Goal: Task Accomplishment & Management: Manage account settings

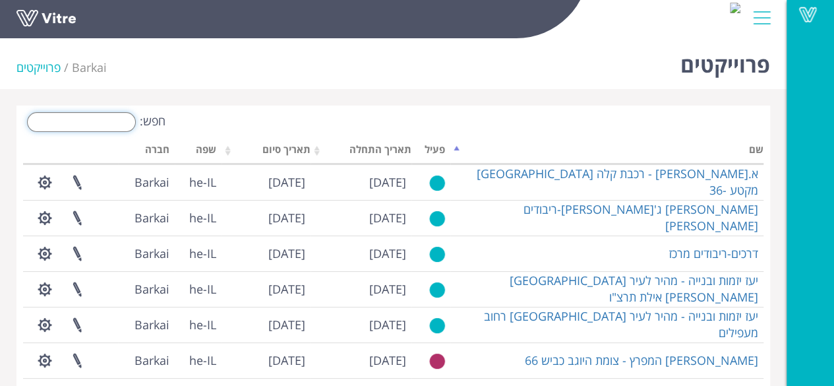
click at [127, 120] on input "חפש:" at bounding box center [81, 122] width 109 height 20
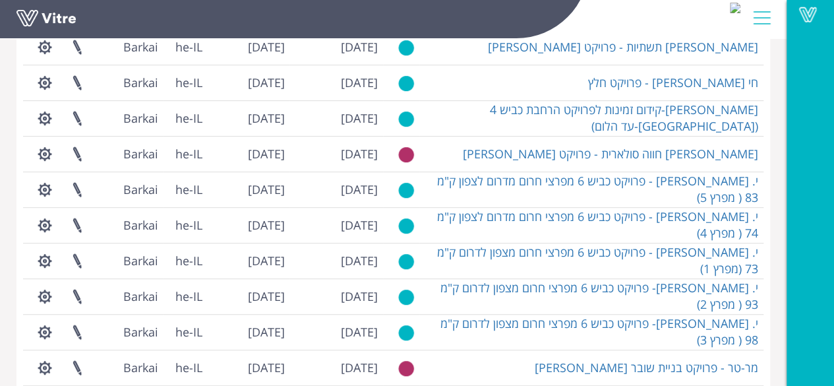
scroll to position [372, 0]
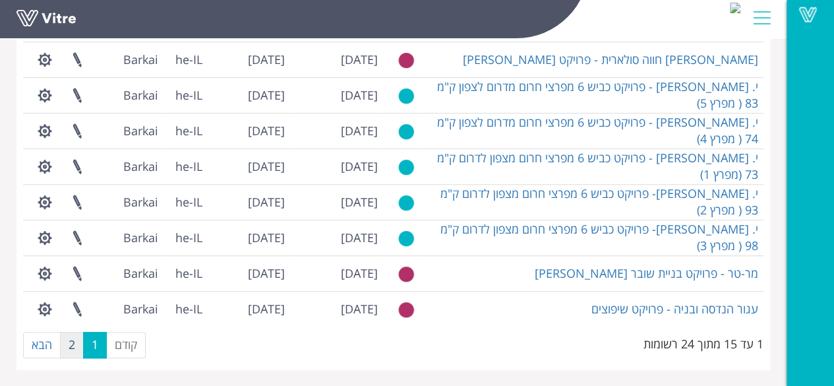
type input "פרויקט"
drag, startPoint x: 76, startPoint y: 340, endPoint x: 68, endPoint y: 340, distance: 7.9
click at [75, 340] on link "2" at bounding box center [72, 345] width 24 height 26
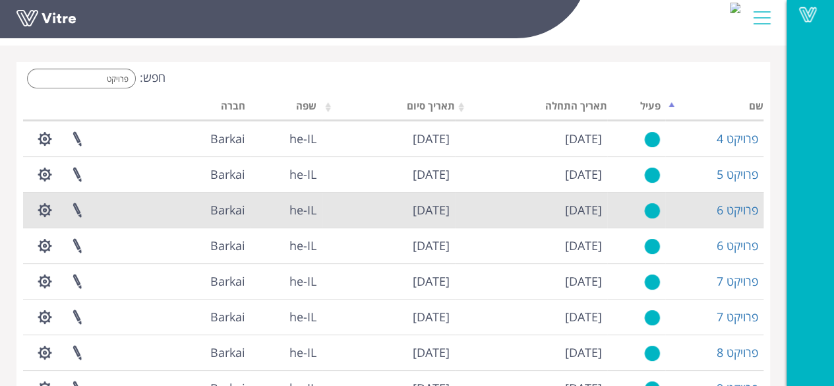
scroll to position [26, 0]
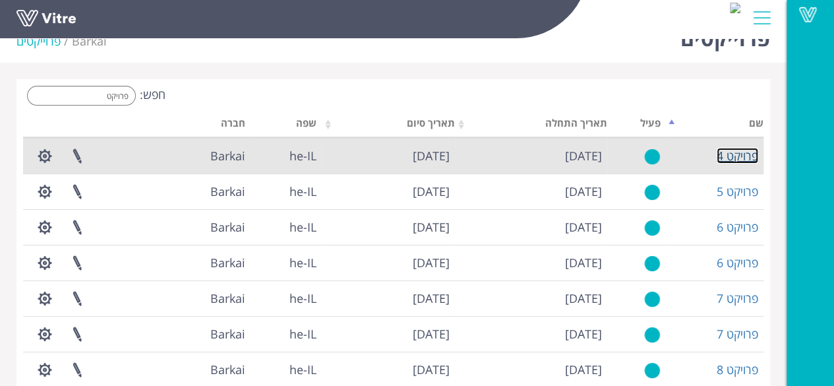
click at [743, 156] on link "פרויקט 4" at bounding box center [738, 156] width 42 height 16
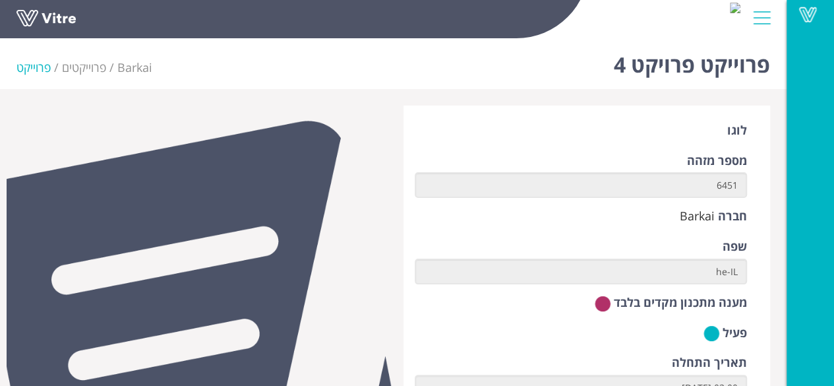
scroll to position [198, 0]
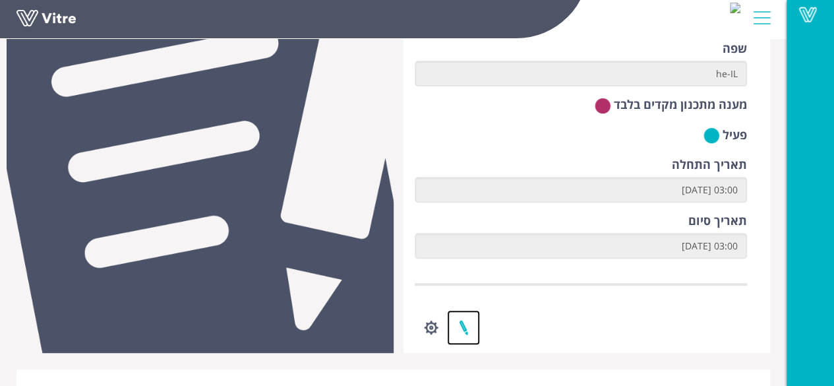
click at [464, 323] on link at bounding box center [463, 327] width 33 height 35
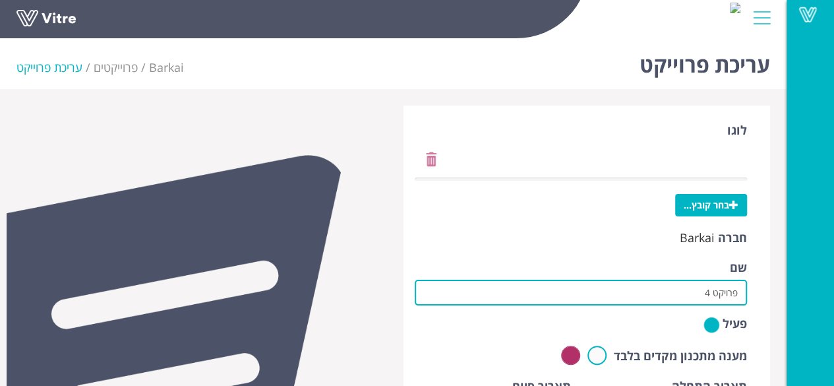
click at [673, 293] on input "פרויקט 4" at bounding box center [581, 293] width 333 height 26
drag, startPoint x: 673, startPoint y: 293, endPoint x: 811, endPoint y: 288, distance: 138.0
click div "Vitre עריכת פרוייקט Barkai פרוייקטים עריכת פרוייקט לוגו בחר קובץ... חברה Barkai…"
paste input "הסדרת מערכת ניקוז כביש 90 ק"מ 327"
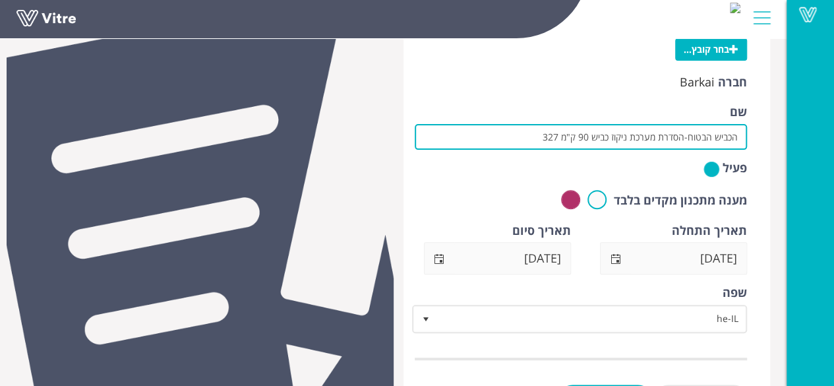
scroll to position [214, 0]
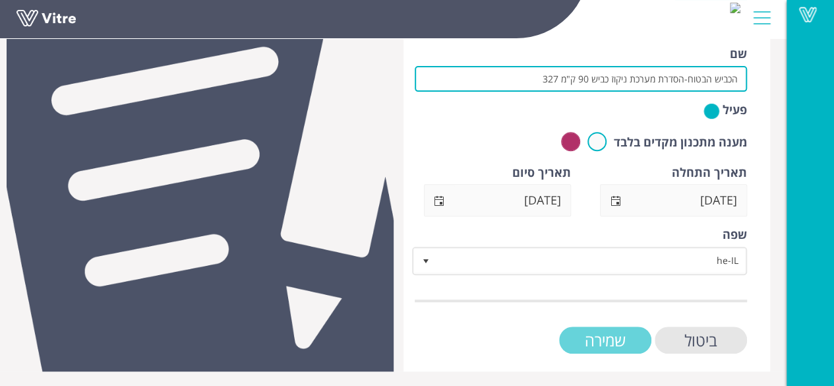
type input "הכביש הבטוח-הסדרת מערכת ניקוז כביש 90 ק"מ 327"
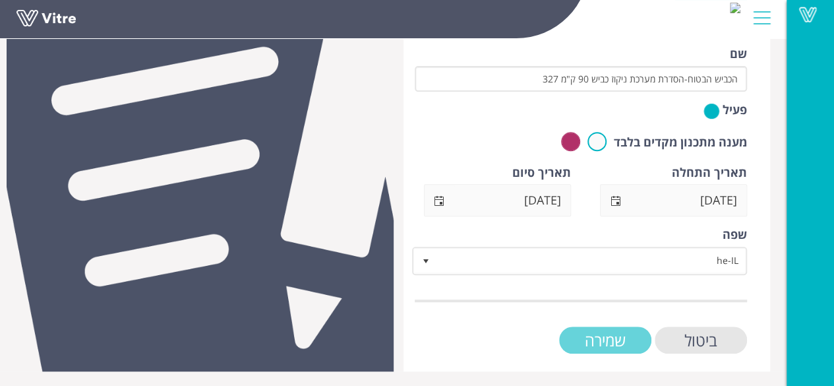
click input "שמירה"
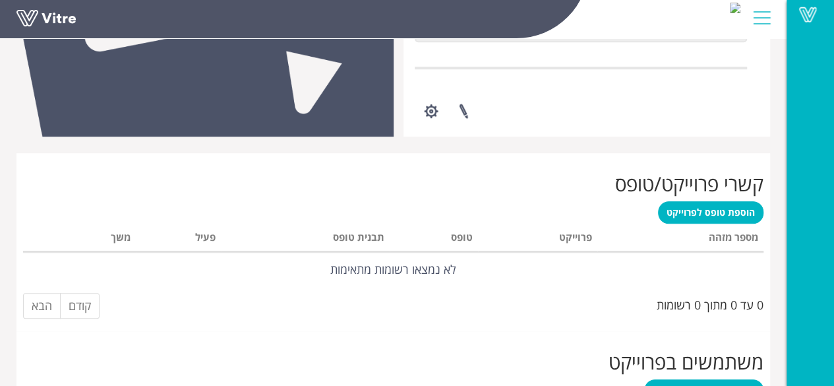
scroll to position [462, 0]
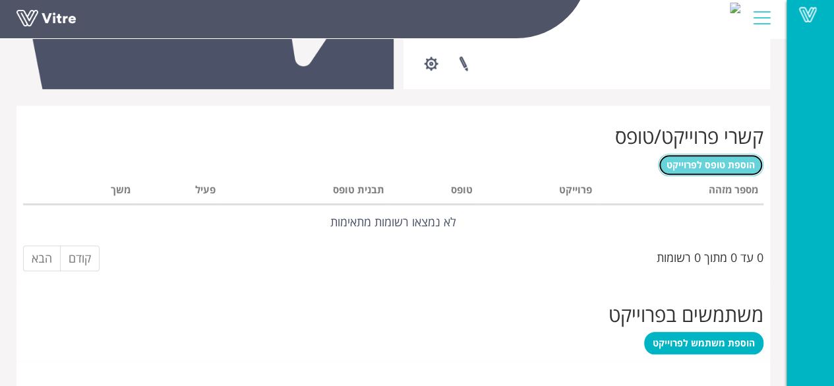
click at [708, 169] on span "הוספת טופס לפרוייקט" at bounding box center [711, 164] width 88 height 13
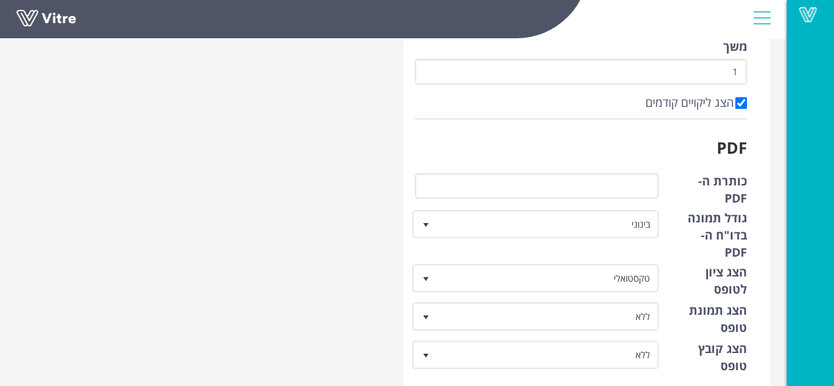
scroll to position [264, 0]
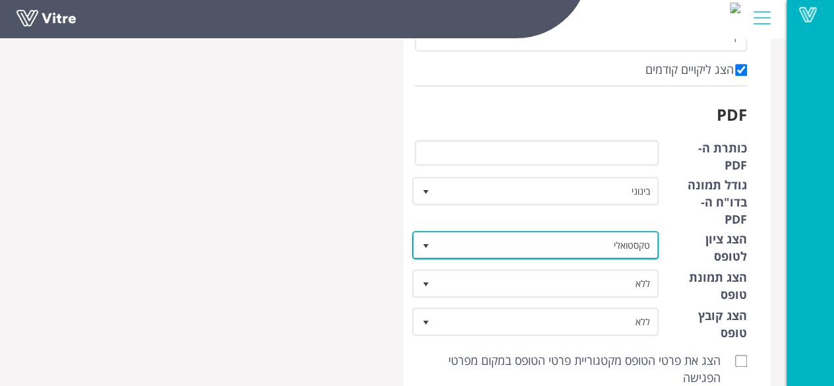
click at [422, 241] on span "select" at bounding box center [425, 246] width 11 height 11
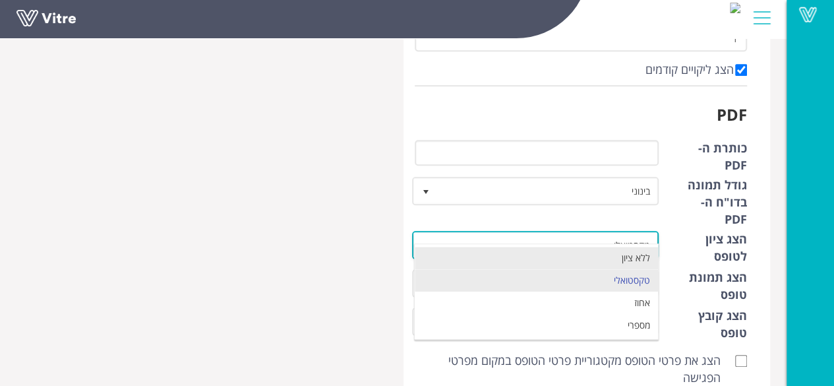
click at [451, 247] on li "ללא ציון" at bounding box center [536, 258] width 243 height 22
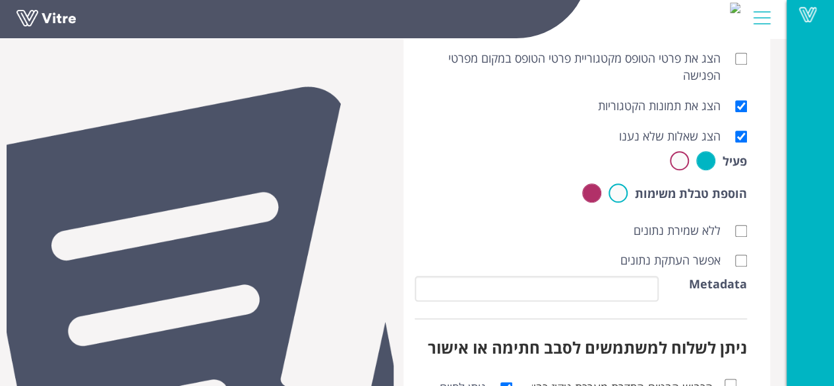
scroll to position [594, 0]
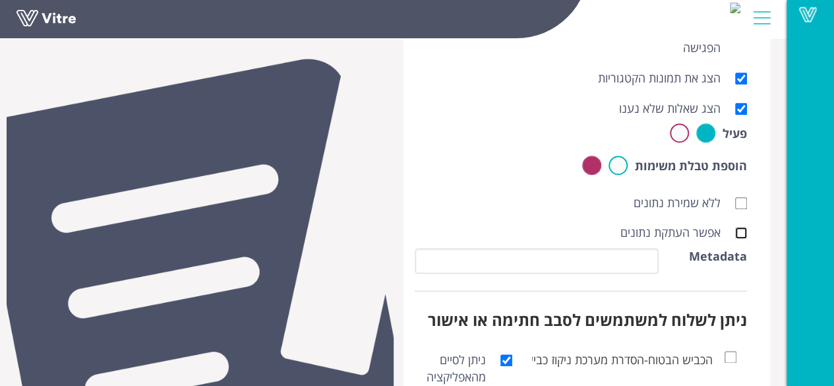
click at [744, 227] on input "אפשר העתקת נתונים" at bounding box center [741, 233] width 12 height 12
checkbox input "true"
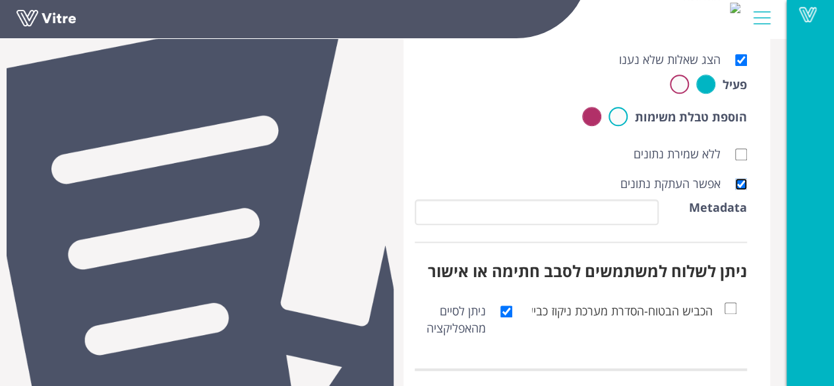
scroll to position [695, 0]
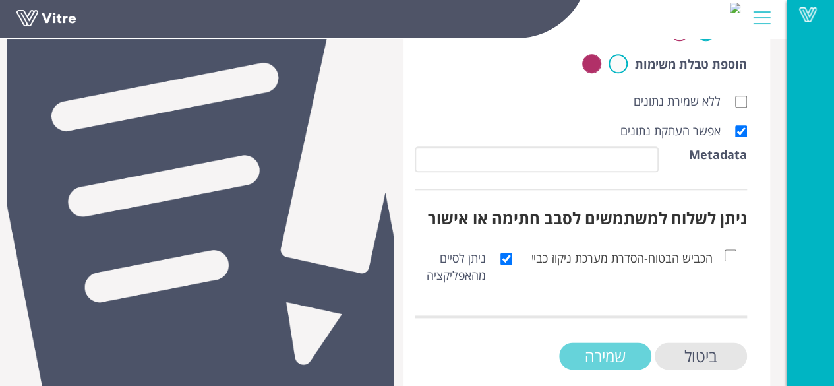
click at [590, 342] on input "שמירה" at bounding box center [605, 355] width 92 height 27
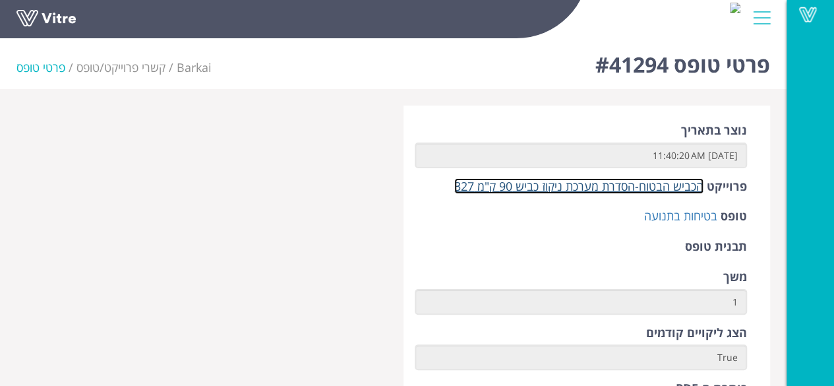
click at [653, 186] on link "הכביש הבטוח-הסדרת מערכת ניקוז כביש 90 ק"מ 327" at bounding box center [578, 186] width 249 height 16
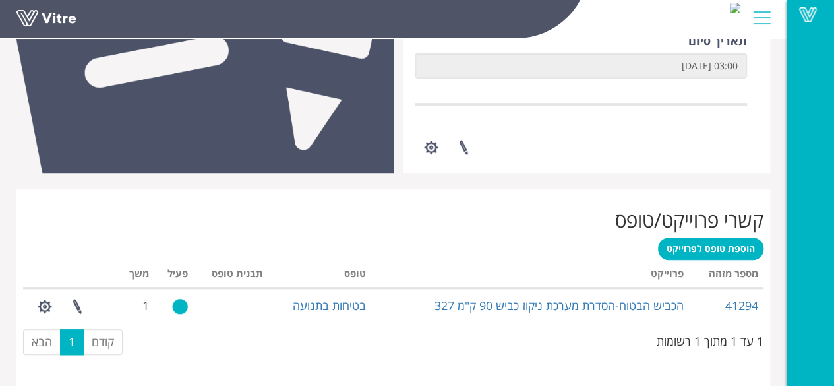
scroll to position [396, 0]
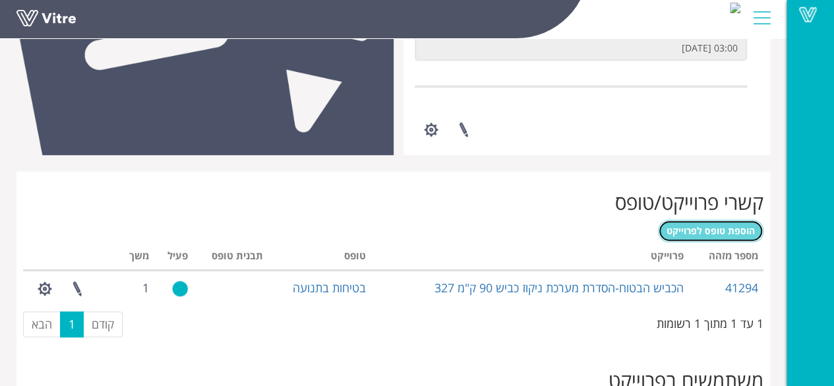
click at [706, 230] on span "הוספת טופס לפרוייקט" at bounding box center [711, 230] width 88 height 13
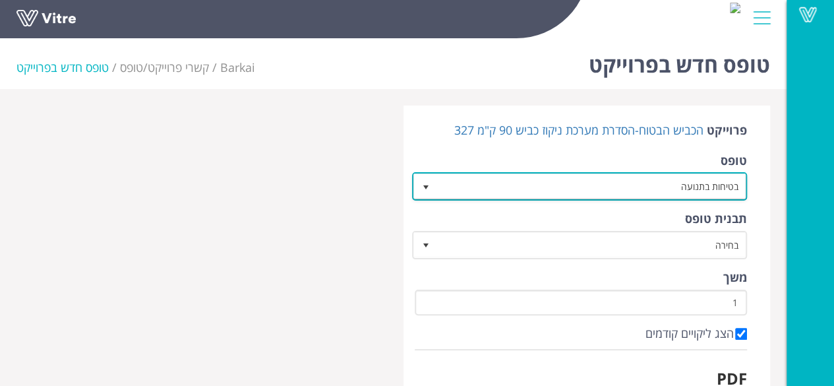
click at [426, 186] on span "select" at bounding box center [425, 187] width 11 height 11
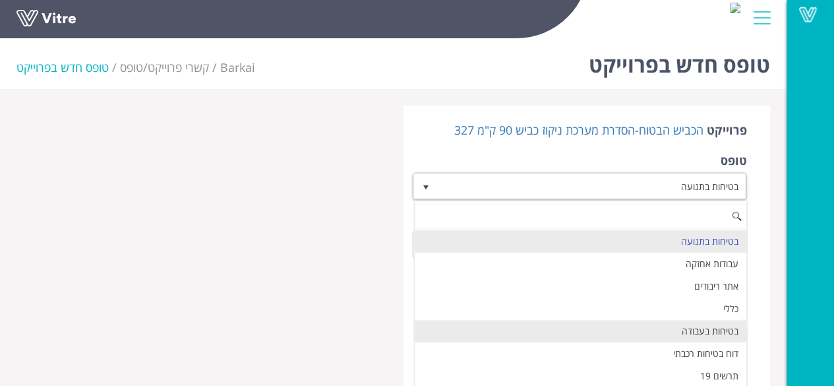
click at [715, 328] on li "בטיחות בעבודה" at bounding box center [581, 331] width 332 height 22
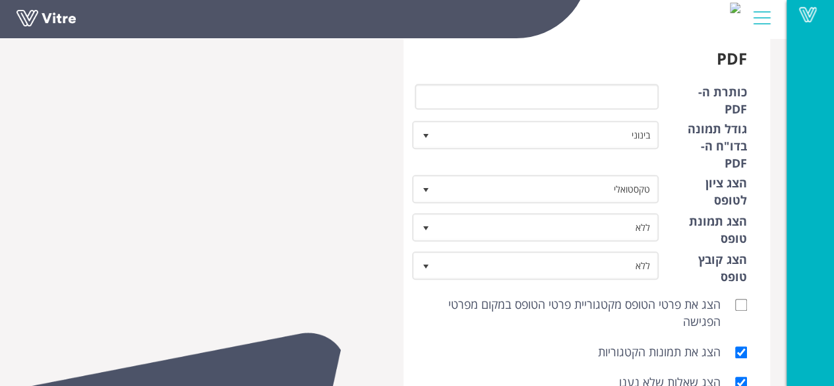
scroll to position [396, 0]
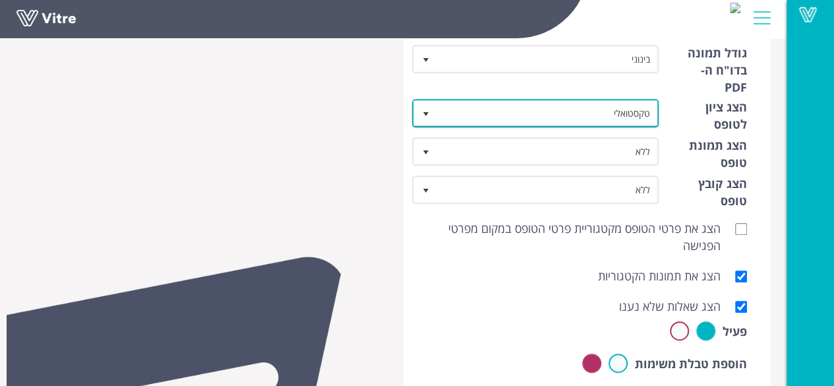
click at [425, 109] on span "select" at bounding box center [425, 114] width 11 height 11
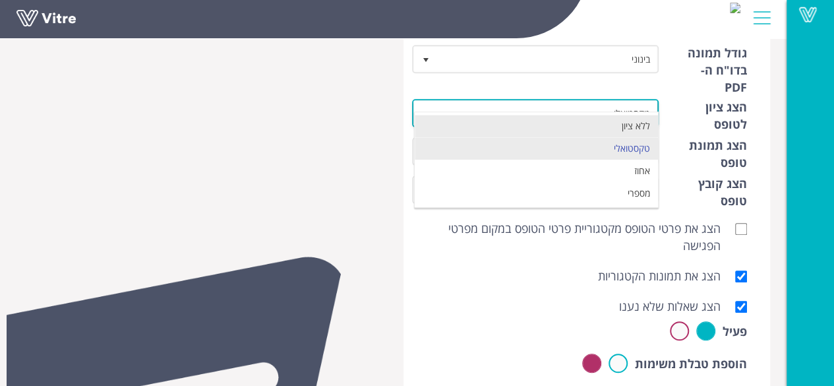
click at [447, 122] on li "ללא ציון" at bounding box center [536, 126] width 243 height 22
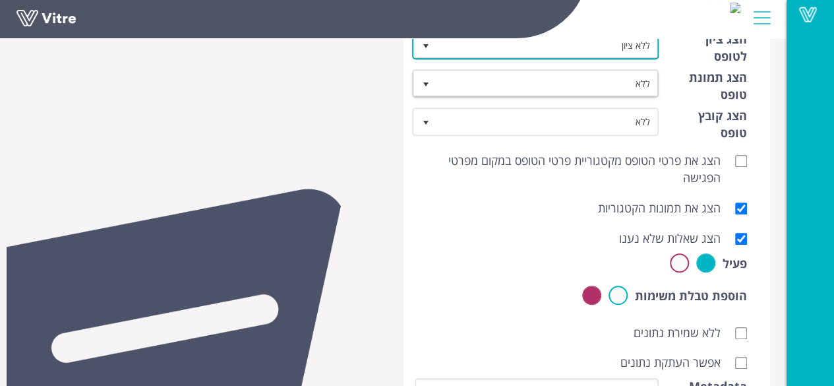
scroll to position [594, 0]
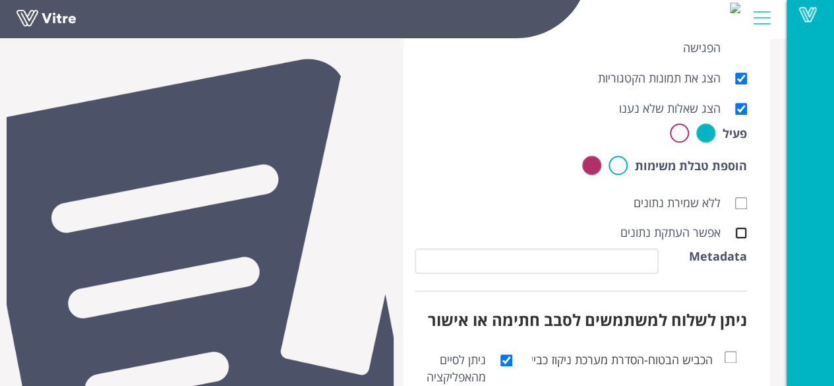
click at [746, 227] on input "אפשר העתקת נתונים" at bounding box center [741, 233] width 12 height 12
checkbox input "true"
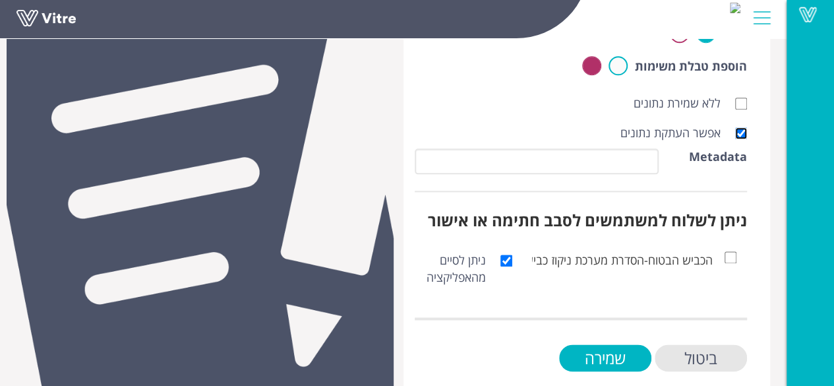
scroll to position [695, 0]
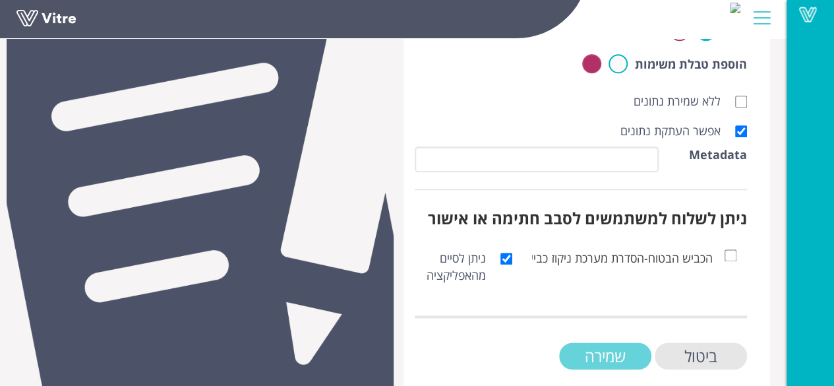
click at [627, 342] on input "שמירה" at bounding box center [605, 355] width 92 height 27
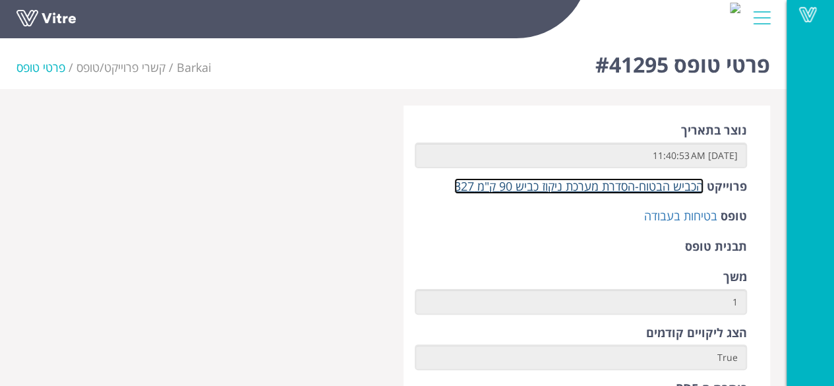
click at [617, 192] on link "הכביש הבטוח-הסדרת מערכת ניקוז כביש 90 ק"מ 327" at bounding box center [578, 186] width 249 height 16
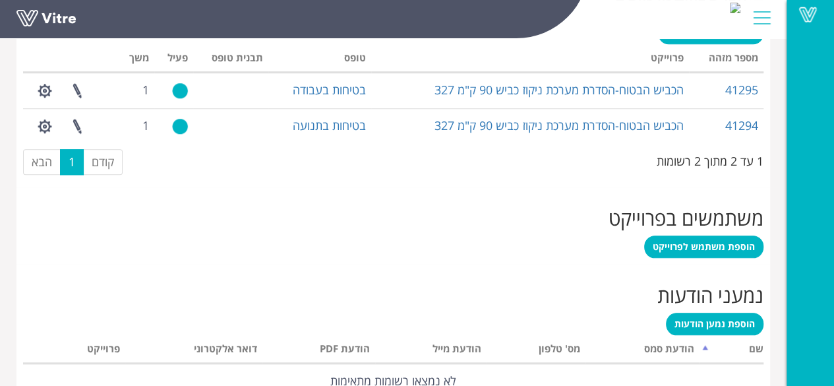
scroll to position [528, 0]
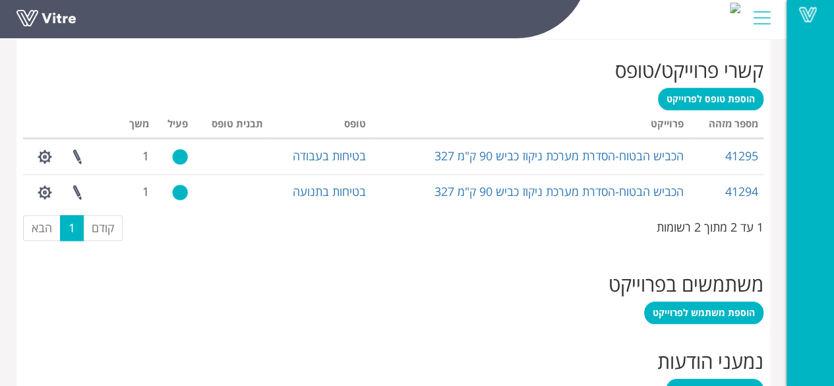
click at [721, 109] on div "הוספת טופס לפרוייקט מעבד... מספר מזהה פרוייקט טופס תבנית טופס פעיל משך 41295 הכ…" at bounding box center [393, 167] width 741 height 159
click at [716, 101] on span "הוספת טופס לפרוייקט" at bounding box center [711, 98] width 88 height 13
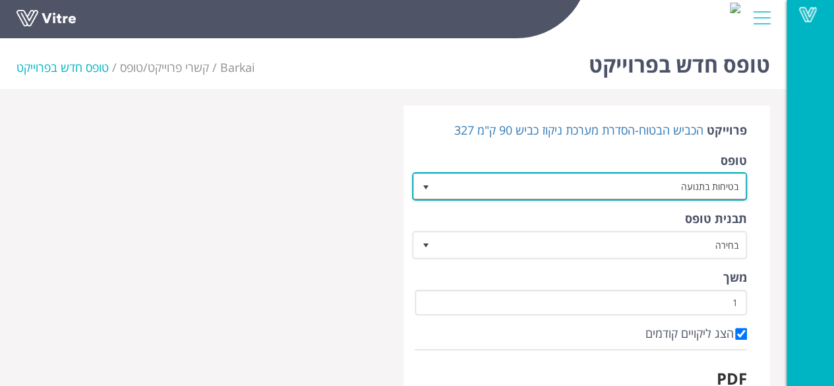
click at [429, 187] on span "select" at bounding box center [425, 187] width 11 height 11
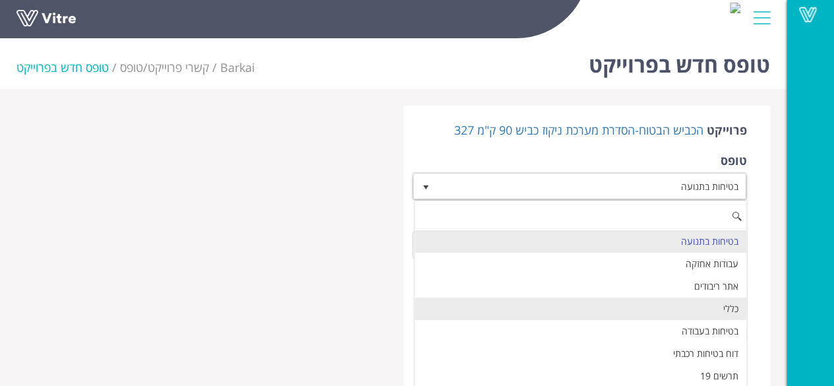
click at [510, 302] on li "כללי" at bounding box center [581, 308] width 332 height 22
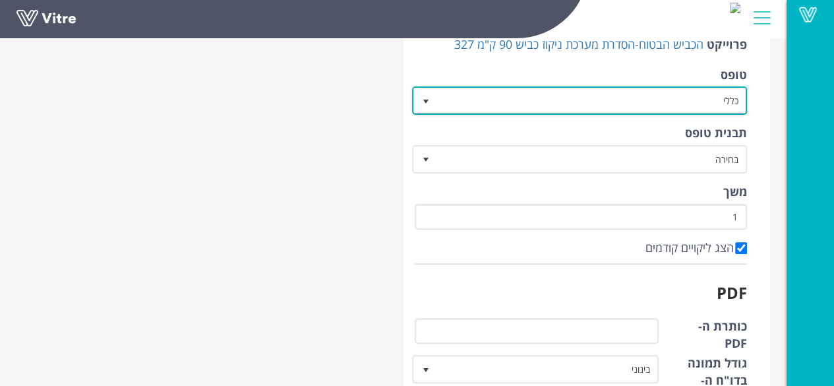
scroll to position [198, 0]
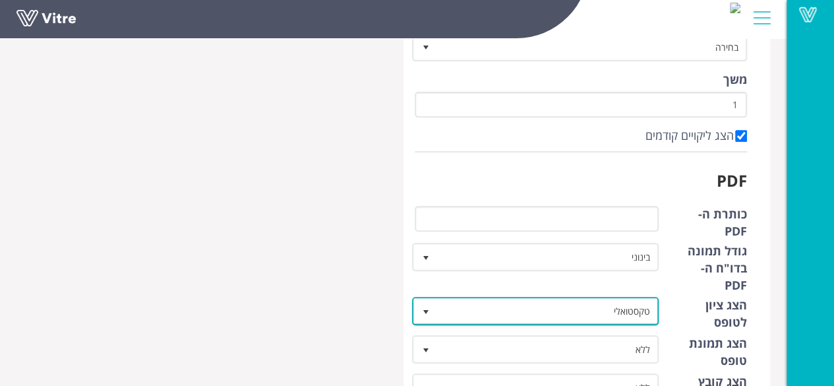
click at [428, 307] on span "select" at bounding box center [425, 312] width 11 height 11
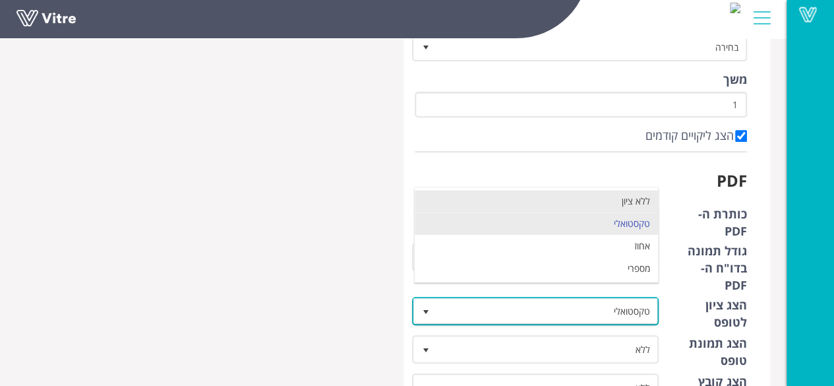
click at [521, 206] on li "ללא ציון" at bounding box center [536, 201] width 243 height 22
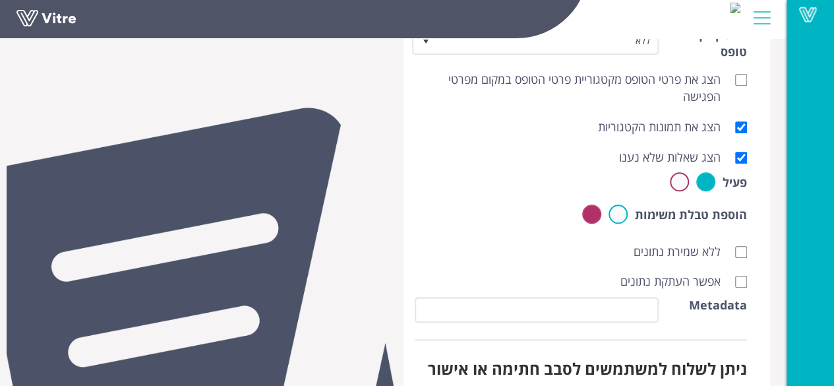
scroll to position [594, 0]
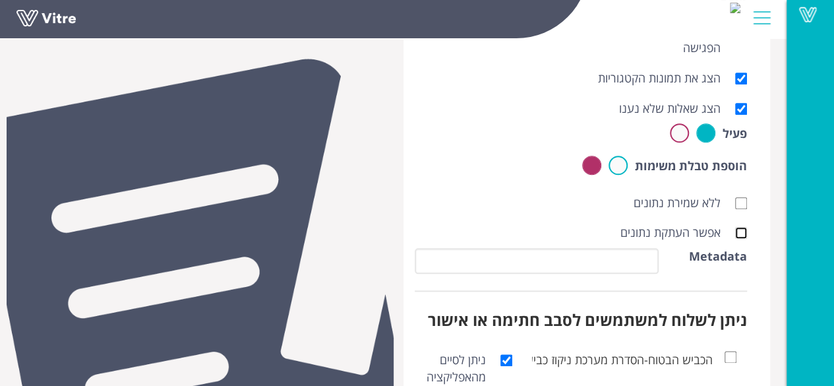
click at [742, 227] on input "אפשר העתקת נתונים" at bounding box center [741, 233] width 12 height 12
checkbox input "true"
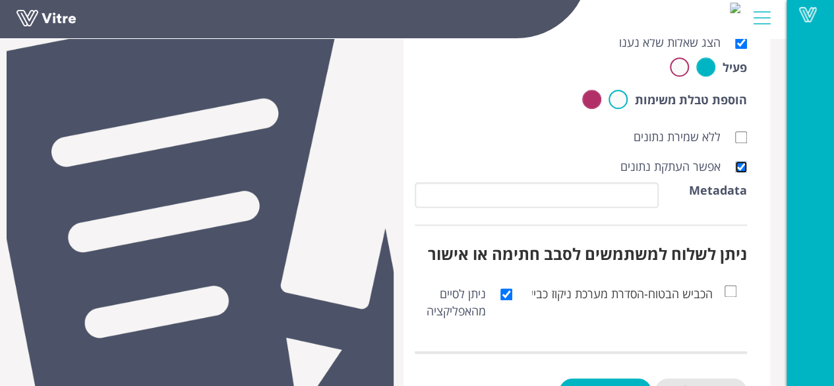
scroll to position [695, 0]
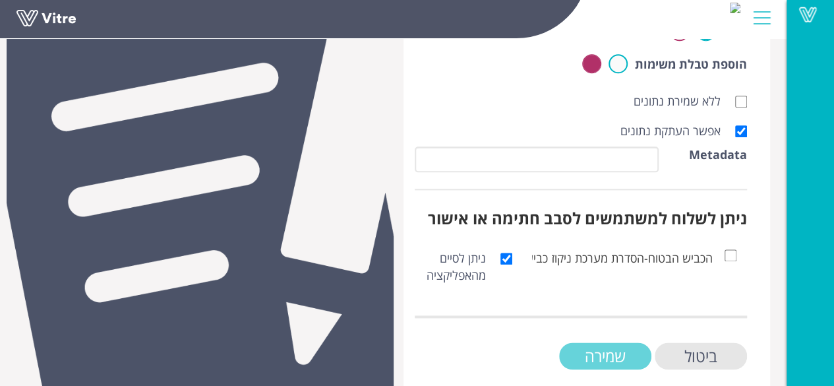
click at [611, 342] on input "שמירה" at bounding box center [605, 355] width 92 height 27
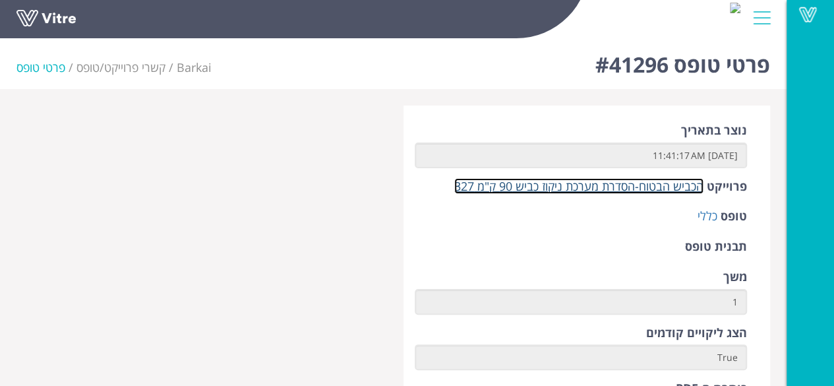
click at [638, 186] on link "הכביש הבטוח-הסדרת מערכת ניקוז כביש 90 ק"מ 327" at bounding box center [578, 186] width 249 height 16
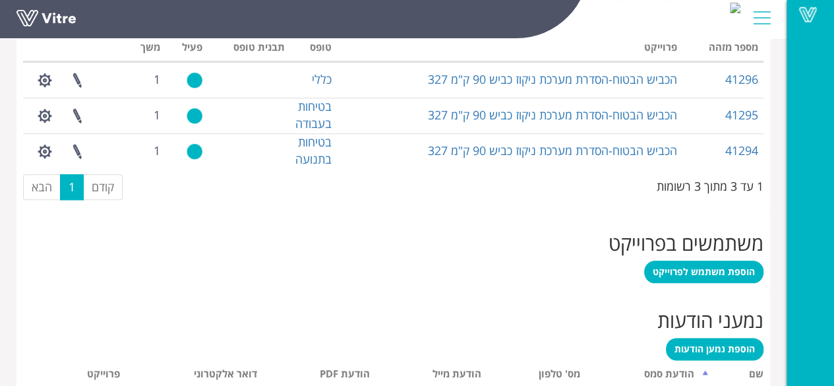
scroll to position [699, 0]
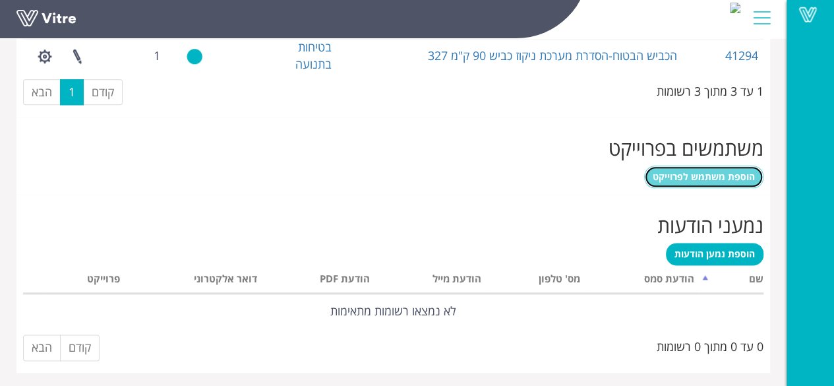
click at [720, 173] on span "הוספת משתמש לפרוייקט" at bounding box center [704, 176] width 102 height 13
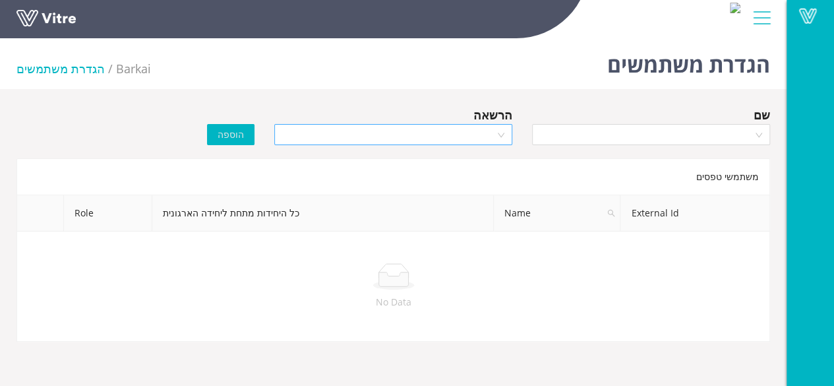
click at [498, 135] on div at bounding box center [393, 134] width 238 height 21
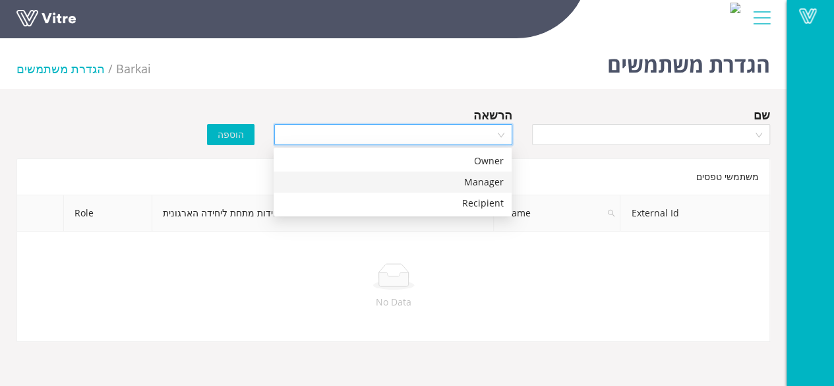
click at [487, 177] on div "Manager" at bounding box center [393, 182] width 222 height 15
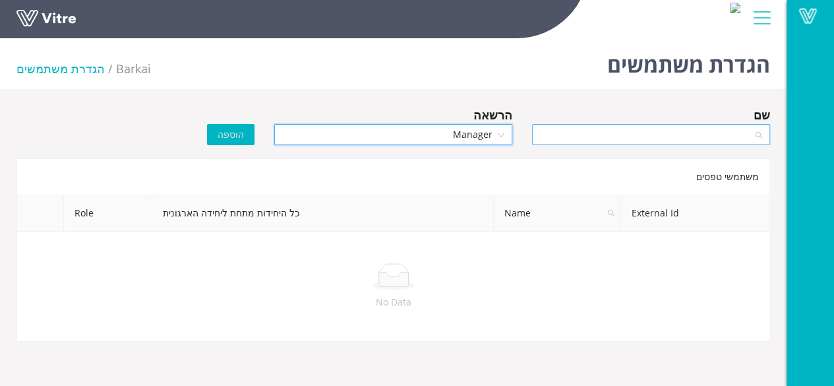
click at [753, 138] on div at bounding box center [651, 134] width 238 height 21
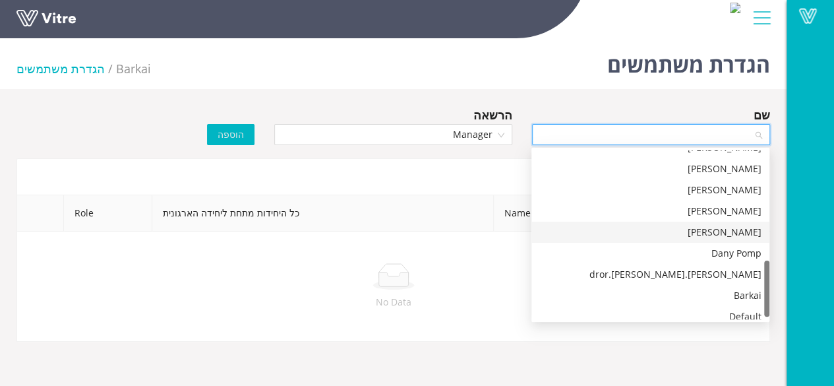
scroll to position [338, 0]
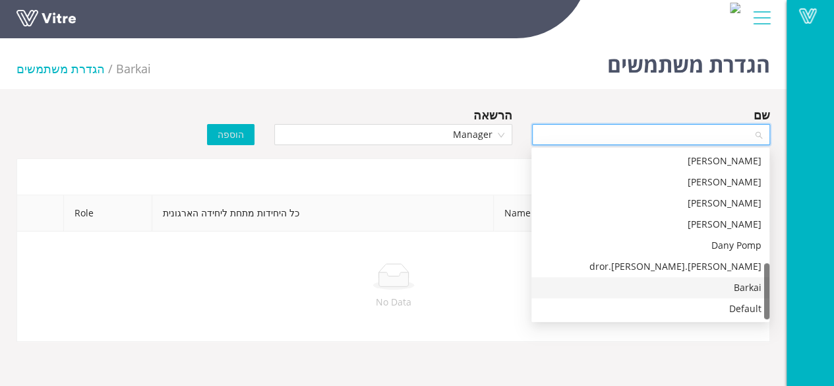
click at [751, 284] on div "Barkai" at bounding box center [650, 287] width 222 height 15
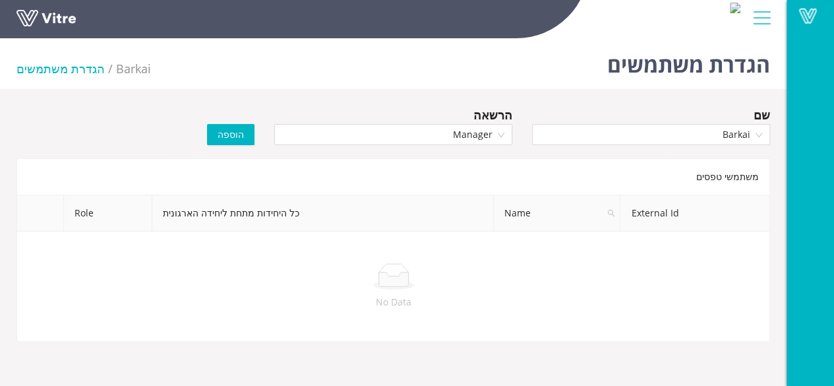
click at [235, 140] on span "הוספה" at bounding box center [231, 134] width 26 height 15
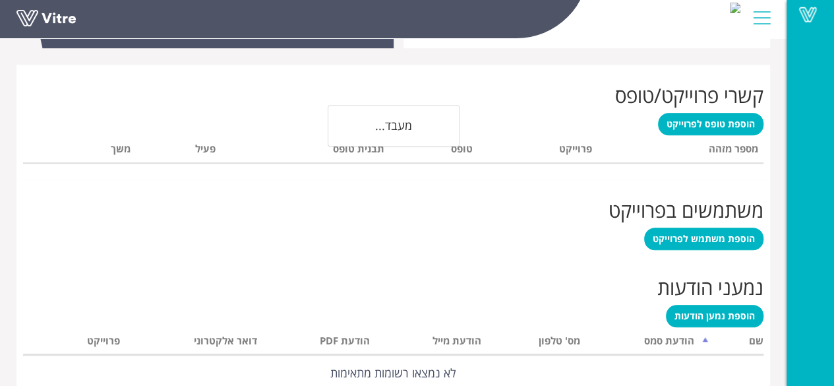
scroll to position [565, 0]
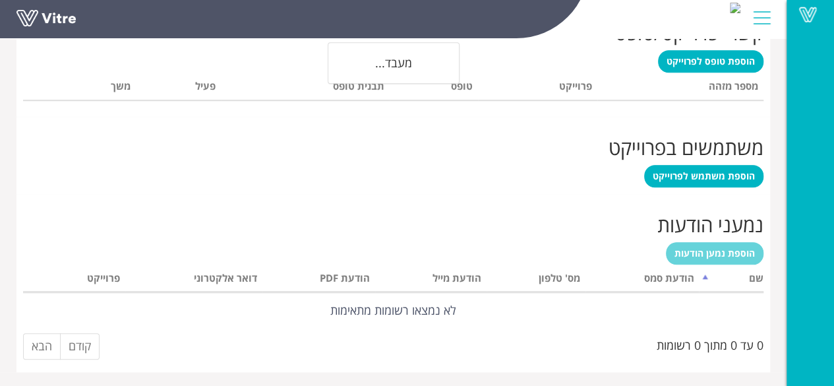
click at [710, 194] on div "משתמשים בפרוייקט הוספת משתמש לפרוייקט" at bounding box center [393, 155] width 754 height 77
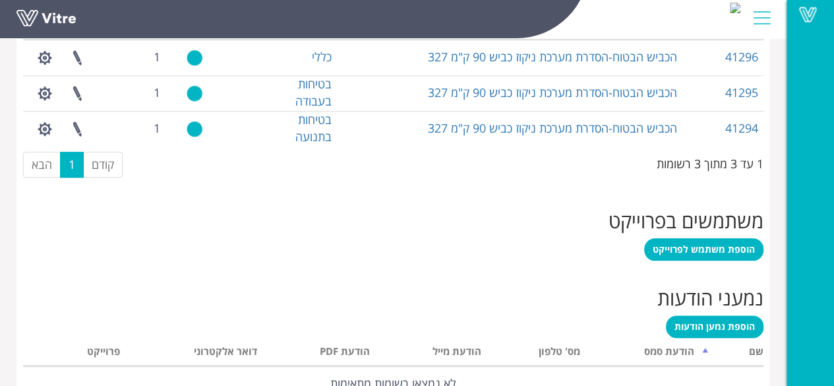
scroll to position [699, 0]
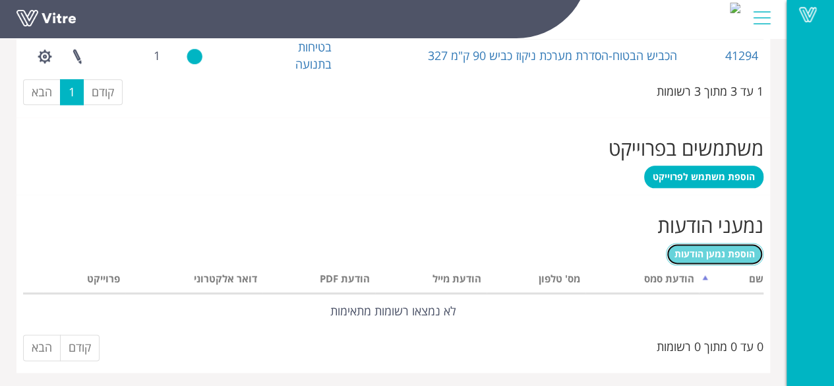
click at [719, 257] on span "הוספת נמען הודעות" at bounding box center [715, 253] width 80 height 13
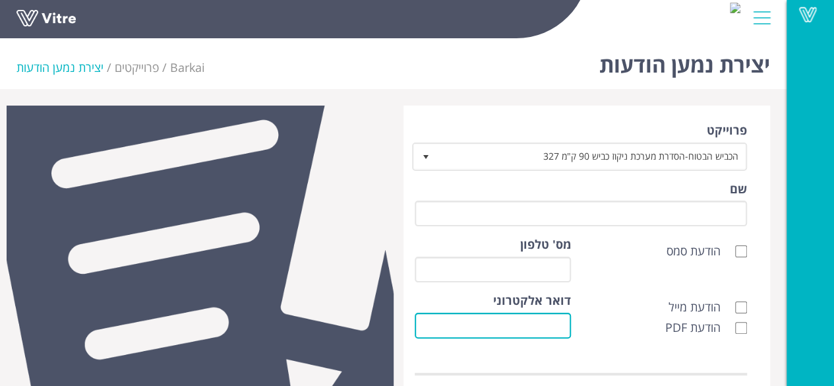
click at [566, 324] on input "דואר אלקטרוני" at bounding box center [493, 326] width 156 height 26
paste input "[EMAIL_ADDRESS][DOMAIN_NAME]"
type input "[EMAIL_ADDRESS][DOMAIN_NAME]"
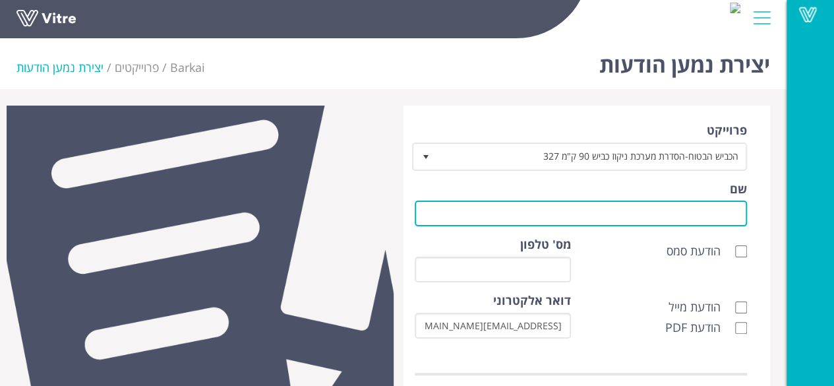
click at [688, 216] on input "שם" at bounding box center [581, 213] width 333 height 26
type input "לקוח"
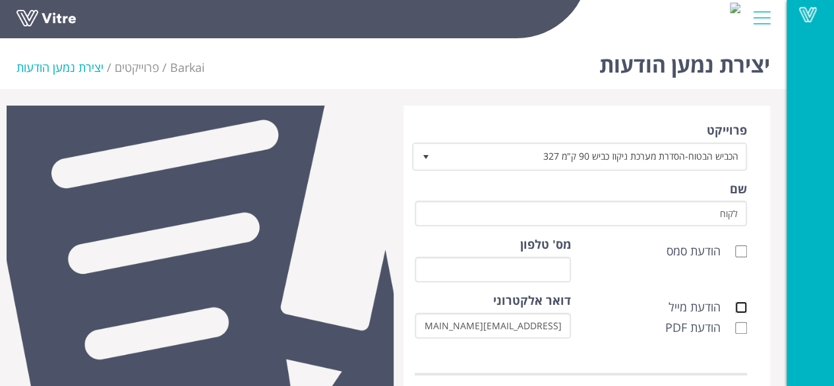
click at [746, 306] on input "הודעת מייל" at bounding box center [741, 307] width 12 height 12
checkbox input "true"
click at [739, 328] on input "הודעת PDF" at bounding box center [741, 328] width 12 height 12
checkbox input "true"
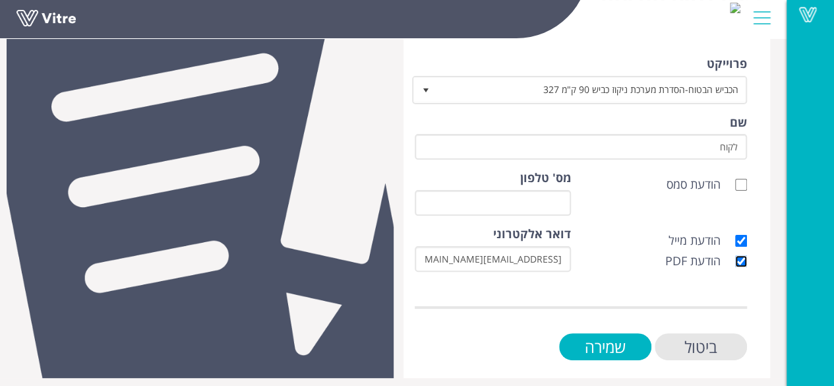
scroll to position [75, 0]
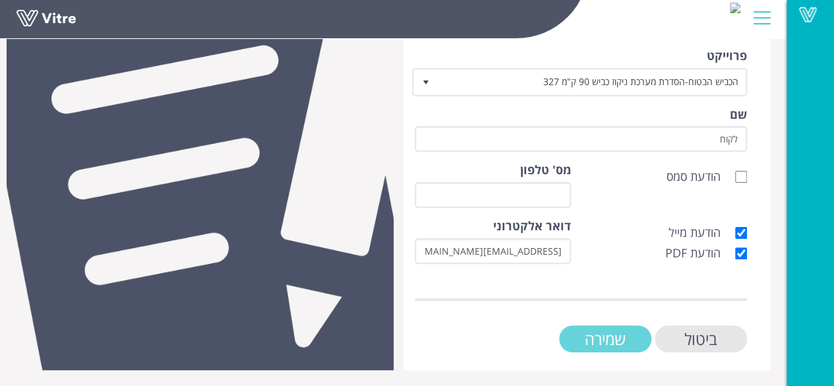
click at [604, 336] on input "שמירה" at bounding box center [605, 338] width 92 height 27
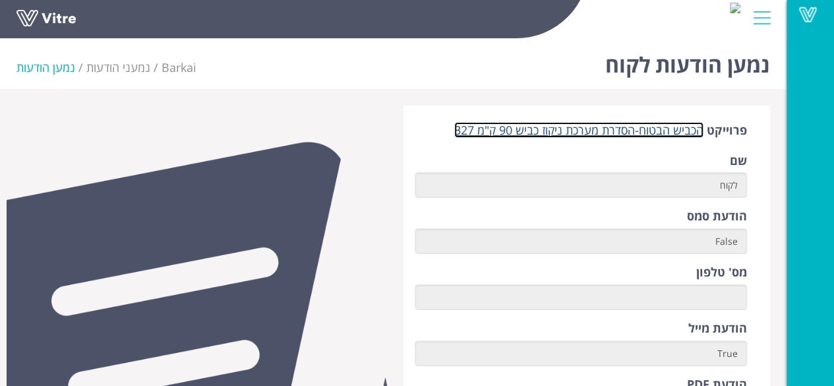
click at [599, 129] on link "הכביש הבטוח-הסדרת מערכת ניקוז כביש 90 ק"מ 327" at bounding box center [578, 130] width 249 height 16
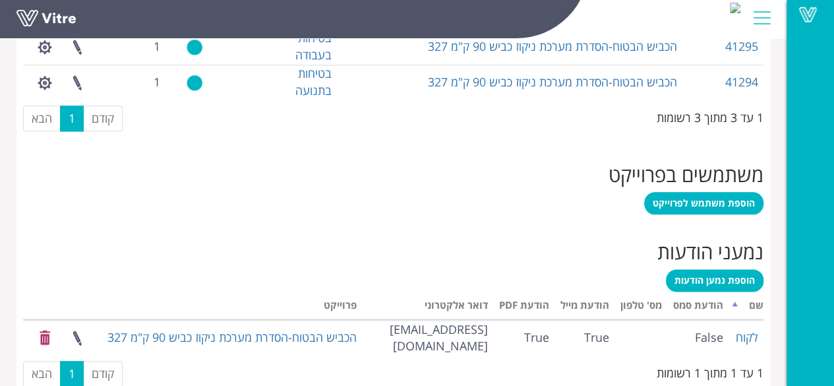
scroll to position [699, 0]
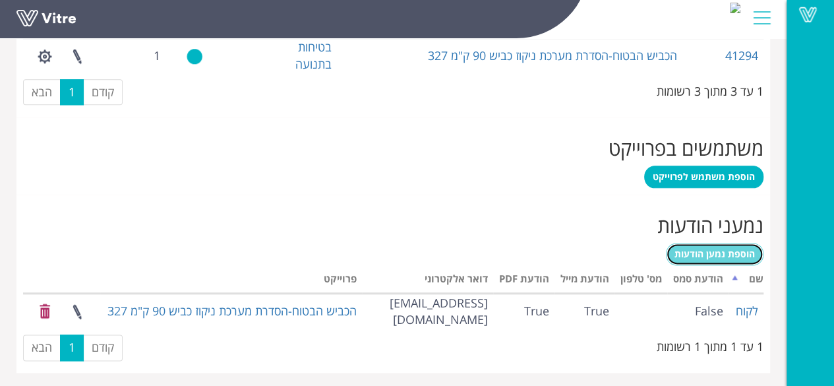
drag, startPoint x: 730, startPoint y: 255, endPoint x: 723, endPoint y: 259, distance: 8.3
click at [731, 255] on span "הוספת נמען הודעות" at bounding box center [715, 253] width 80 height 13
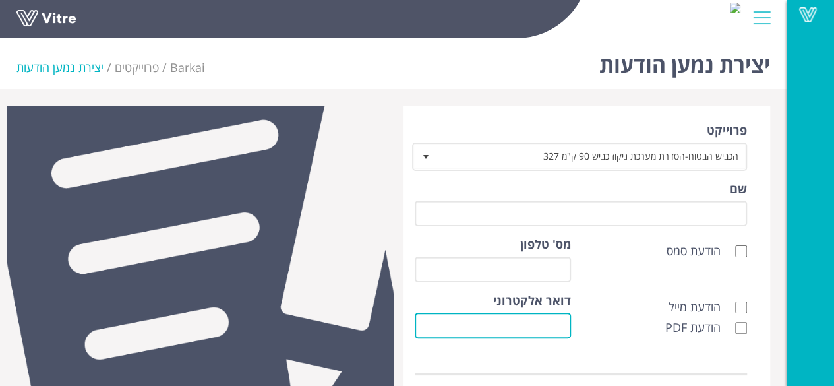
click at [561, 321] on input "דואר אלקטרוני" at bounding box center [493, 326] width 156 height 26
paste input "Aviv <aviv@saferoad.co.il>"
drag, startPoint x: 479, startPoint y: 323, endPoint x: 454, endPoint y: 325, distance: 25.1
click at [454, 325] on input "Aviv <aviv@saferoad.co.il>" at bounding box center [493, 326] width 156 height 26
click at [477, 324] on input "aviv@saferoad.co.il>" at bounding box center [493, 326] width 156 height 26
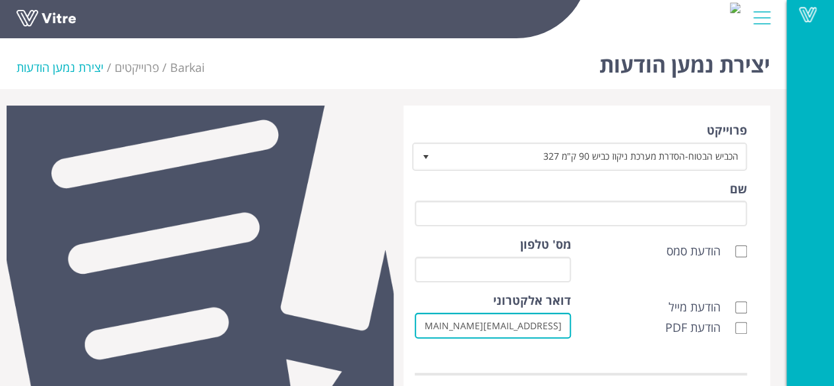
type input "[EMAIL_ADDRESS][DOMAIN_NAME]"
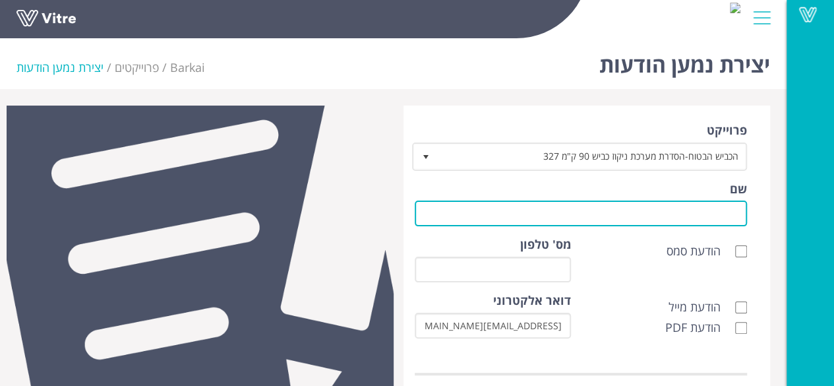
click at [706, 210] on input "שם" at bounding box center [581, 213] width 333 height 26
type input "לקוח"
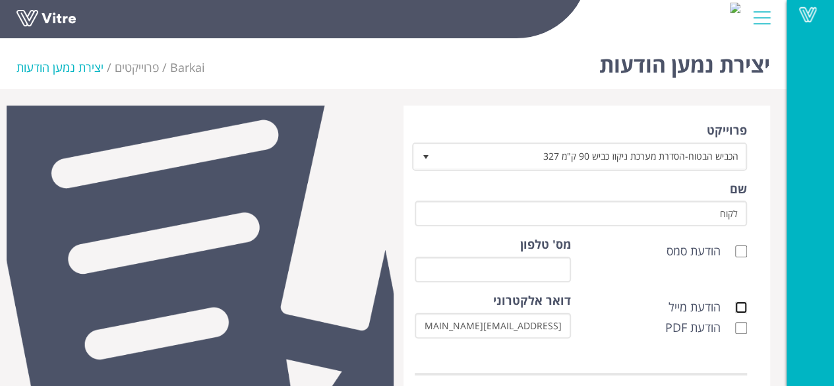
click at [740, 308] on input "הודעת מייל" at bounding box center [741, 307] width 12 height 12
checkbox input "true"
click at [743, 326] on input "הודעת PDF" at bounding box center [741, 328] width 12 height 12
checkbox input "true"
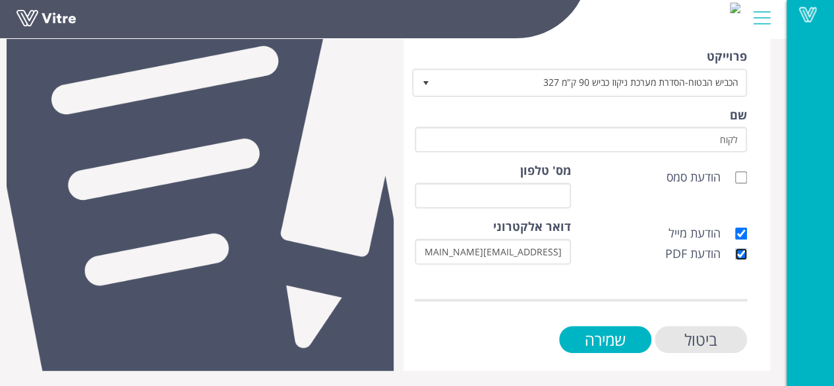
scroll to position [75, 0]
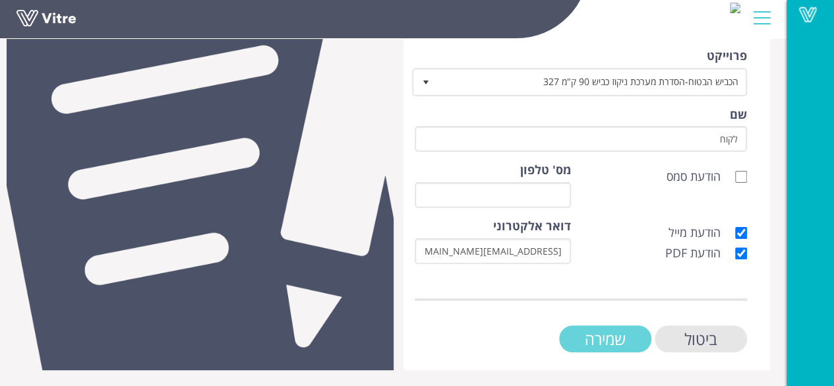
click at [621, 332] on input "שמירה" at bounding box center [605, 338] width 92 height 27
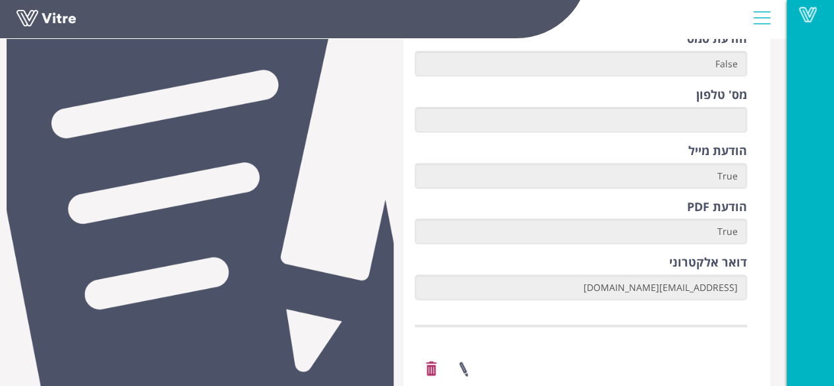
scroll to position [198, 0]
